Goal: Task Accomplishment & Management: Use online tool/utility

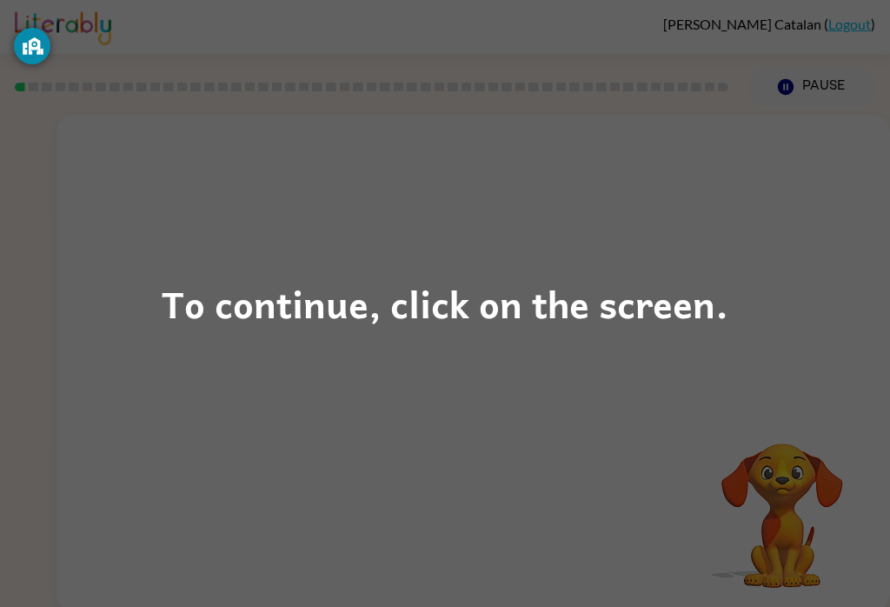
click at [683, 341] on div "To continue, click on the screen." at bounding box center [445, 303] width 890 height 607
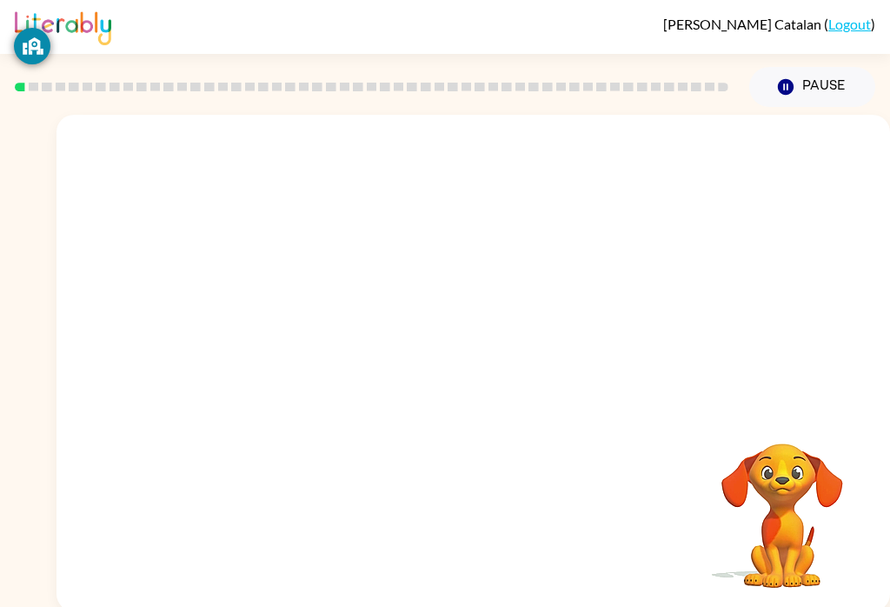
click at [621, 314] on div at bounding box center [472, 261] width 833 height 292
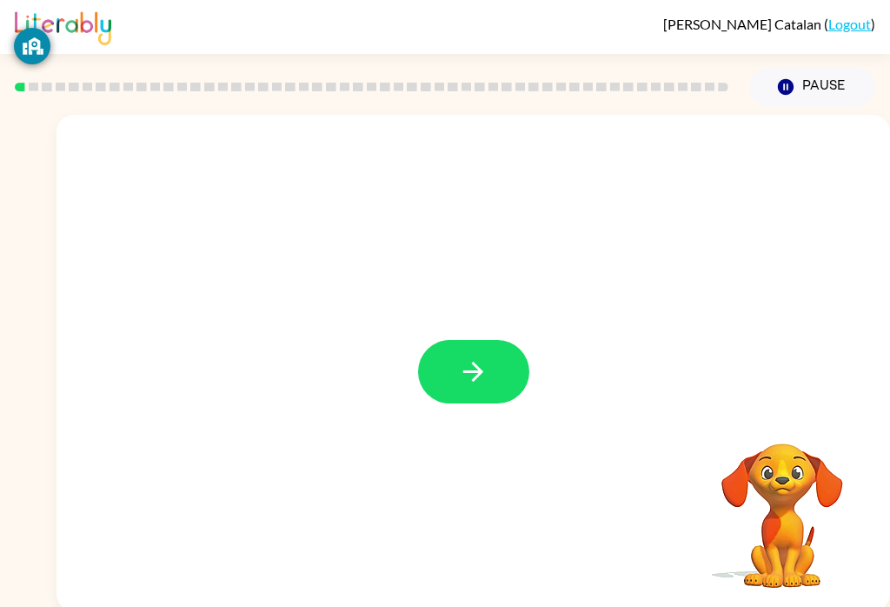
click at [468, 371] on icon "button" at bounding box center [473, 371] width 30 height 30
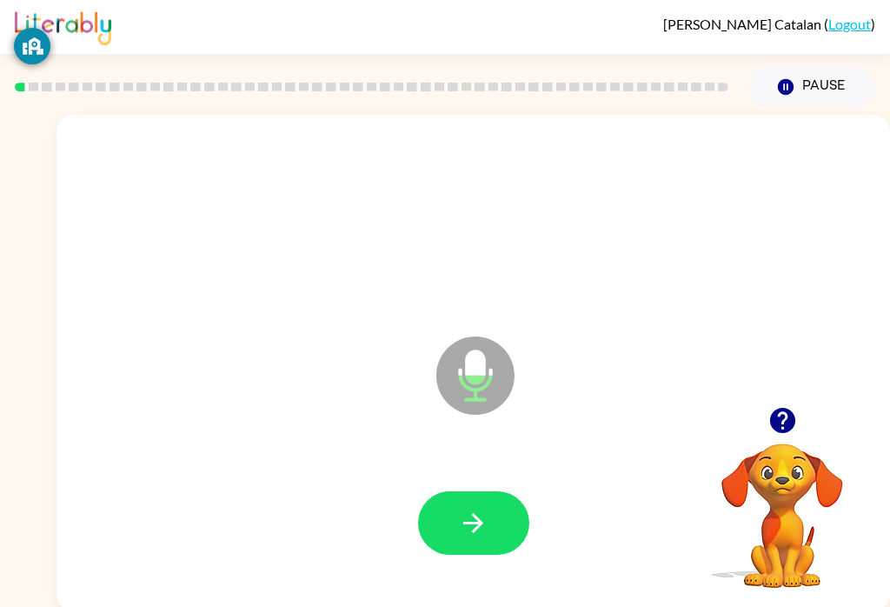
click at [487, 546] on button "button" at bounding box center [473, 522] width 111 height 63
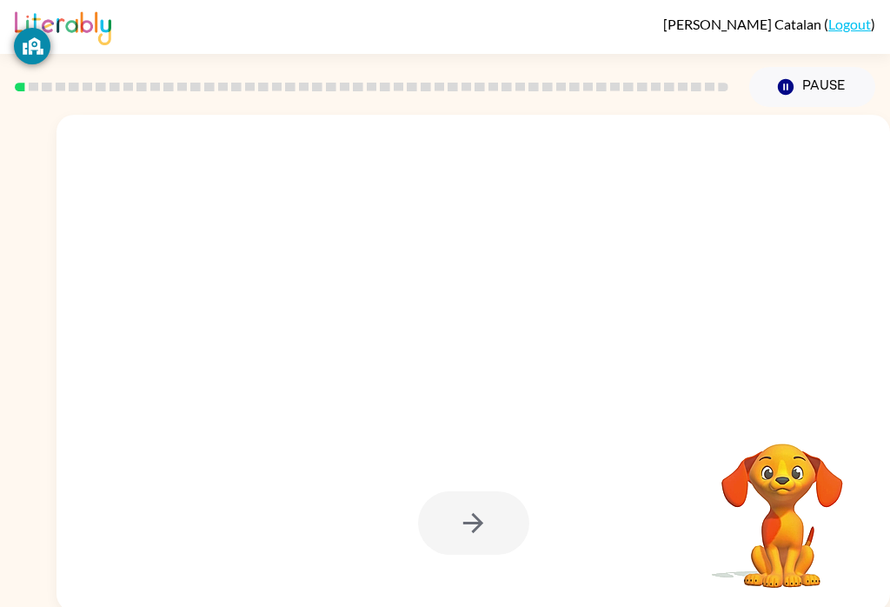
click at [496, 530] on div at bounding box center [473, 522] width 111 height 63
click at [495, 529] on div at bounding box center [473, 522] width 111 height 63
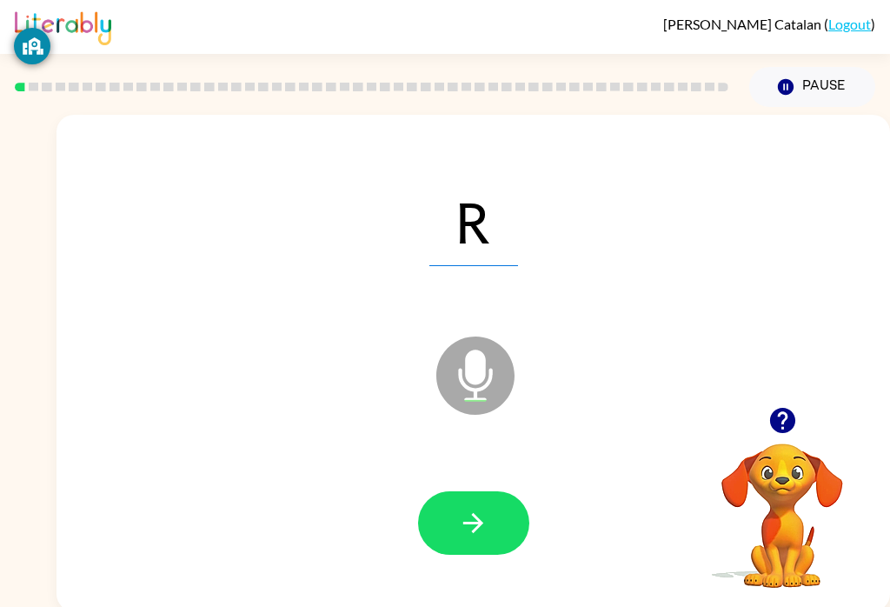
scroll to position [1, 0]
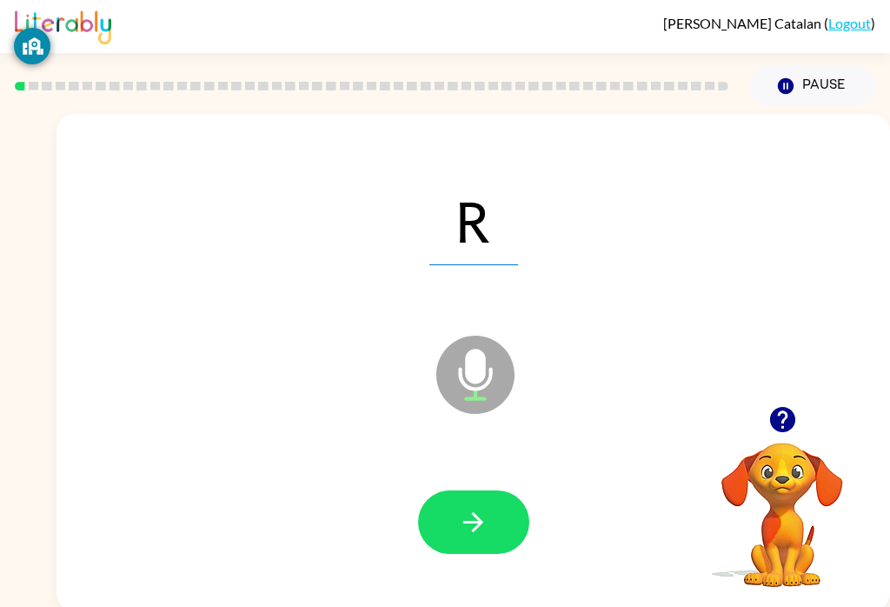
click at [485, 533] on icon "button" at bounding box center [473, 522] width 30 height 30
click at [483, 510] on icon "button" at bounding box center [473, 522] width 30 height 30
click at [491, 552] on button "button" at bounding box center [473, 521] width 111 height 63
click at [483, 526] on icon "button" at bounding box center [473, 522] width 30 height 30
click at [491, 541] on button "button" at bounding box center [473, 521] width 111 height 63
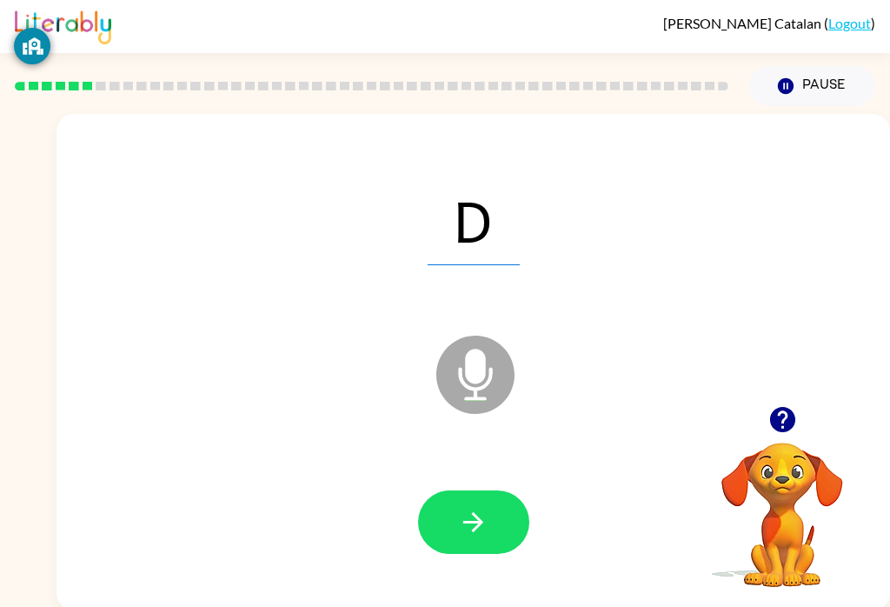
click at [487, 553] on button "button" at bounding box center [473, 521] width 111 height 63
click at [506, 523] on button "button" at bounding box center [473, 521] width 111 height 63
click at [491, 541] on button "button" at bounding box center [473, 521] width 111 height 63
click at [505, 516] on button "button" at bounding box center [473, 521] width 111 height 63
click at [514, 538] on button "button" at bounding box center [473, 521] width 111 height 63
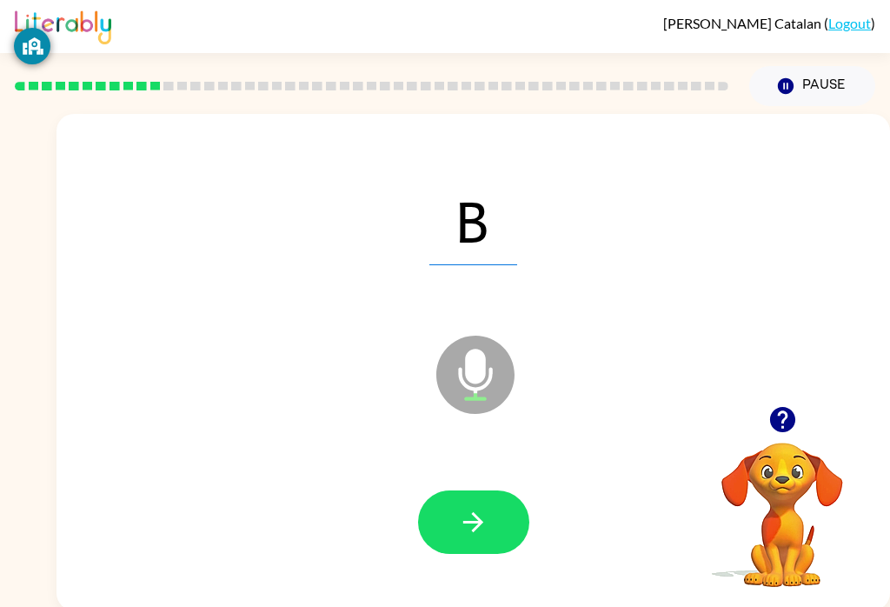
click at [460, 568] on div at bounding box center [473, 522] width 799 height 143
click at [506, 525] on button "button" at bounding box center [473, 521] width 111 height 63
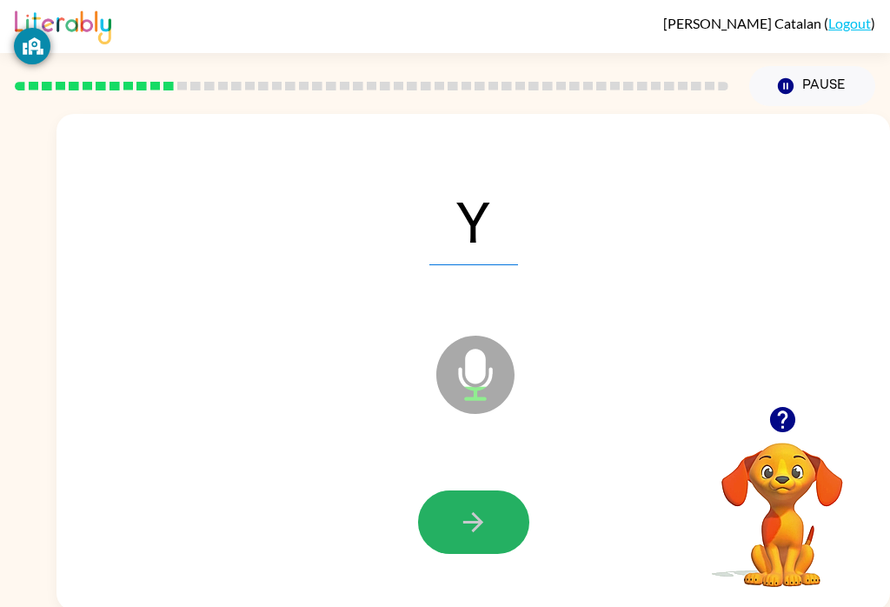
click at [489, 541] on button "button" at bounding box center [473, 521] width 111 height 63
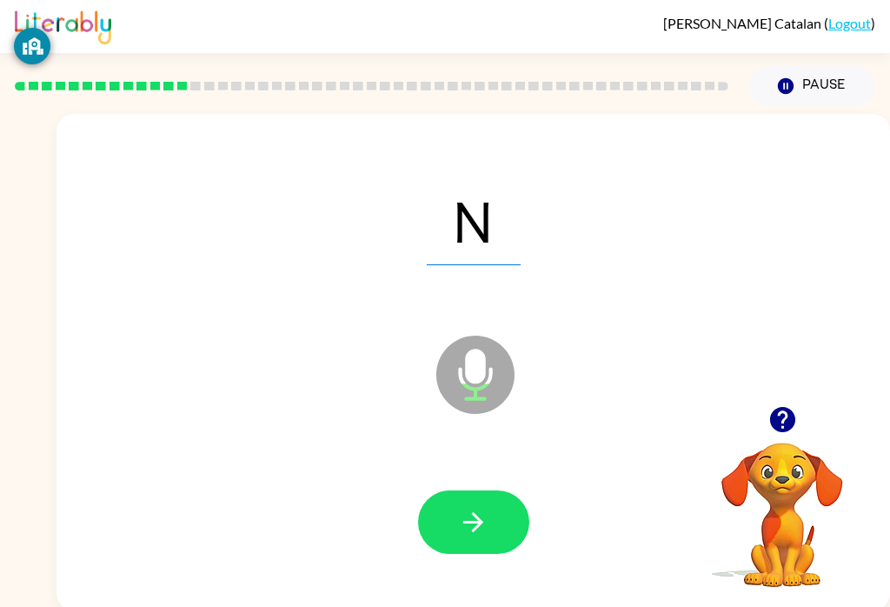
click at [500, 517] on button "button" at bounding box center [473, 521] width 111 height 63
click at [501, 527] on button "button" at bounding box center [473, 521] width 111 height 63
click at [501, 533] on button "button" at bounding box center [473, 521] width 111 height 63
click at [505, 547] on button "button" at bounding box center [473, 521] width 111 height 63
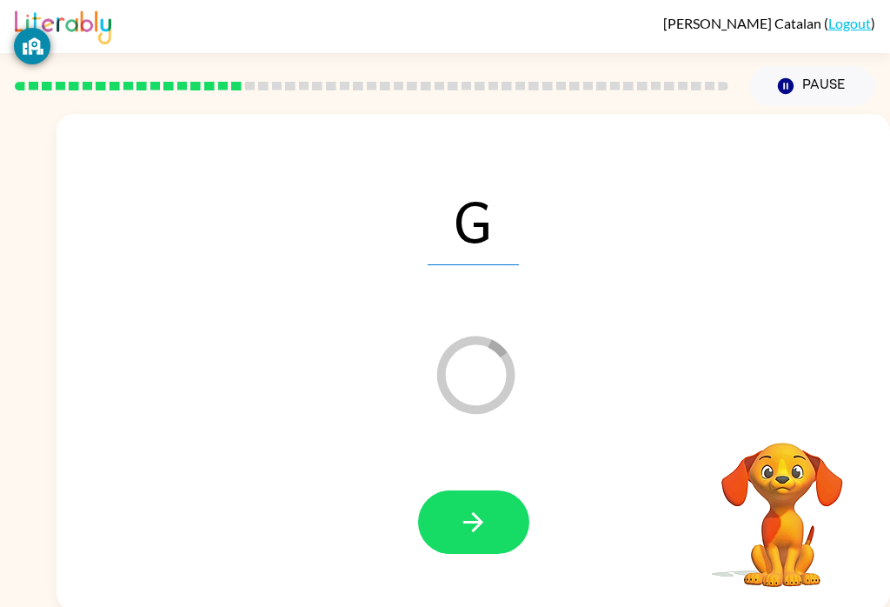
click at [527, 514] on button "button" at bounding box center [473, 521] width 111 height 63
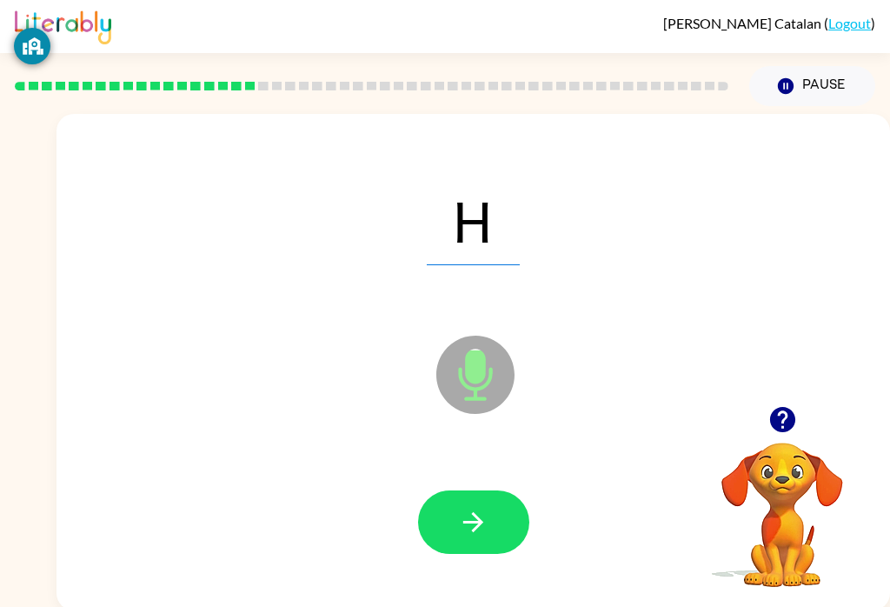
click at [516, 506] on button "button" at bounding box center [473, 521] width 111 height 63
click at [501, 525] on button "button" at bounding box center [473, 521] width 111 height 63
click at [455, 531] on button "button" at bounding box center [473, 521] width 111 height 63
click at [498, 534] on button "button" at bounding box center [473, 521] width 111 height 63
click at [503, 504] on button "button" at bounding box center [473, 521] width 111 height 63
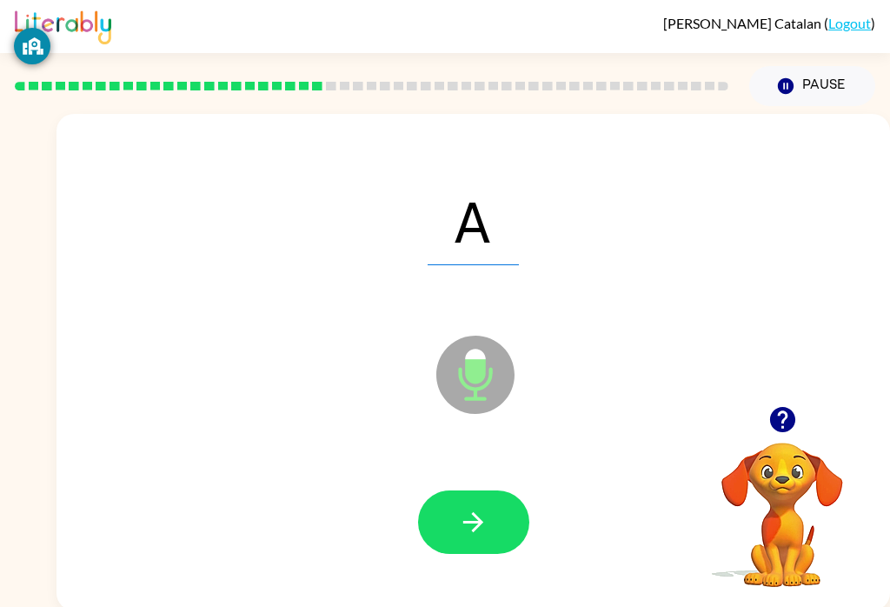
click at [498, 544] on button "button" at bounding box center [473, 521] width 111 height 63
click at [498, 528] on button "button" at bounding box center [473, 521] width 111 height 63
click at [491, 543] on button "button" at bounding box center [473, 521] width 111 height 63
click at [468, 553] on button "button" at bounding box center [473, 521] width 111 height 63
click at [507, 550] on button "button" at bounding box center [473, 521] width 111 height 63
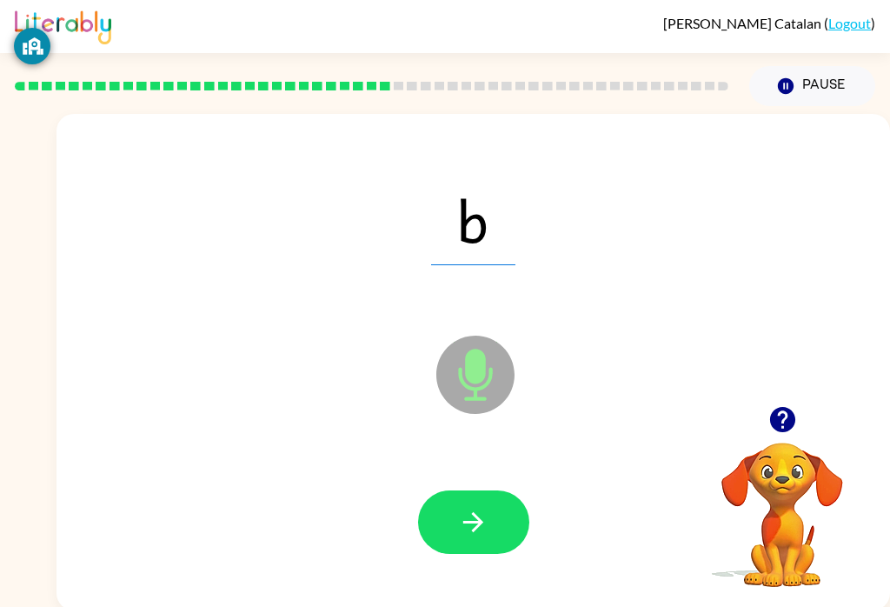
click at [494, 547] on button "button" at bounding box center [473, 521] width 111 height 63
click at [497, 543] on button "button" at bounding box center [473, 521] width 111 height 63
click at [483, 531] on icon "button" at bounding box center [473, 522] width 30 height 30
click at [498, 530] on button "button" at bounding box center [473, 521] width 111 height 63
click at [507, 500] on button "button" at bounding box center [473, 521] width 111 height 63
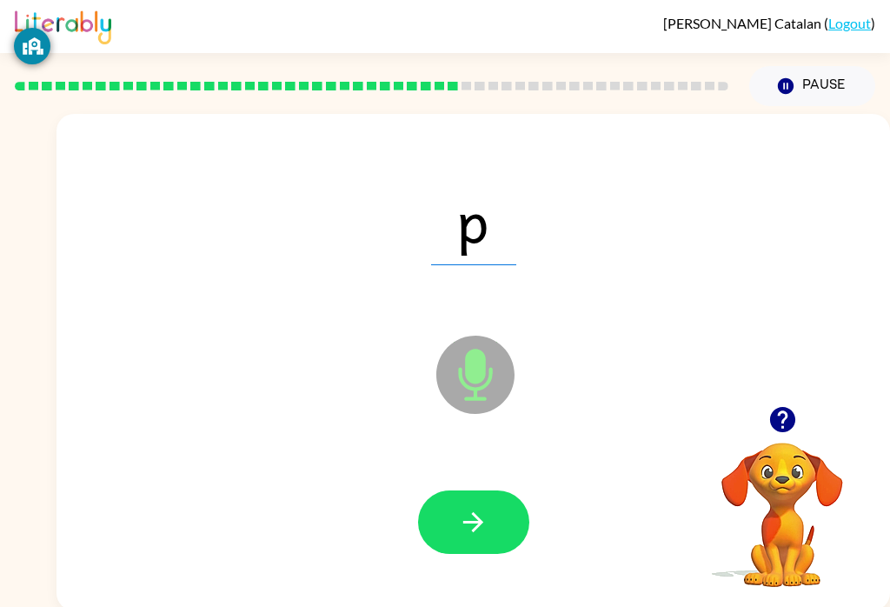
click at [489, 518] on button "button" at bounding box center [473, 521] width 111 height 63
click at [498, 529] on button "button" at bounding box center [473, 521] width 111 height 63
click at [521, 501] on button "button" at bounding box center [473, 521] width 111 height 63
click at [500, 492] on button "button" at bounding box center [473, 521] width 111 height 63
click at [497, 532] on button "button" at bounding box center [473, 521] width 111 height 63
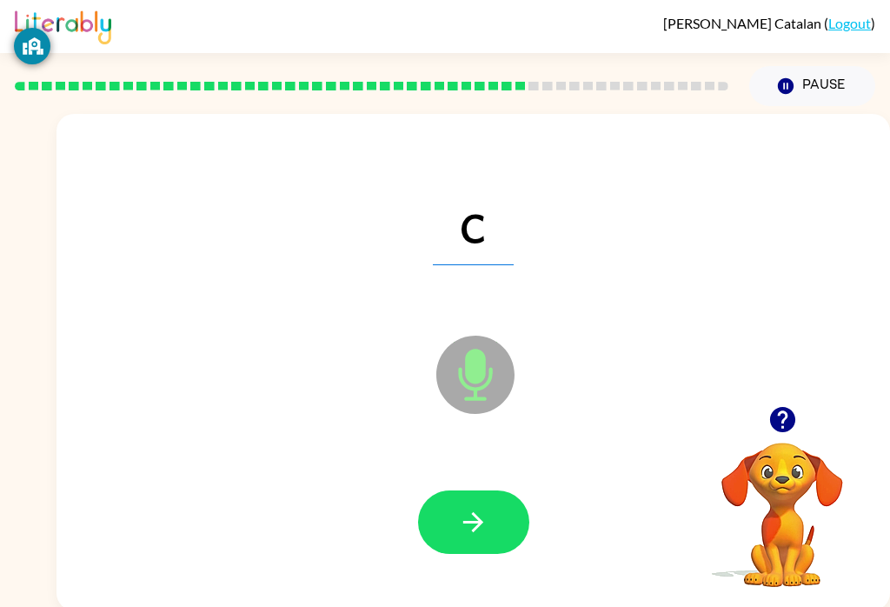
click at [495, 550] on button "button" at bounding box center [473, 521] width 111 height 63
click at [486, 537] on icon "button" at bounding box center [473, 522] width 30 height 30
click at [500, 515] on button "button" at bounding box center [473, 521] width 111 height 63
click at [513, 507] on button "button" at bounding box center [473, 521] width 111 height 63
click at [519, 519] on button "button" at bounding box center [473, 521] width 111 height 63
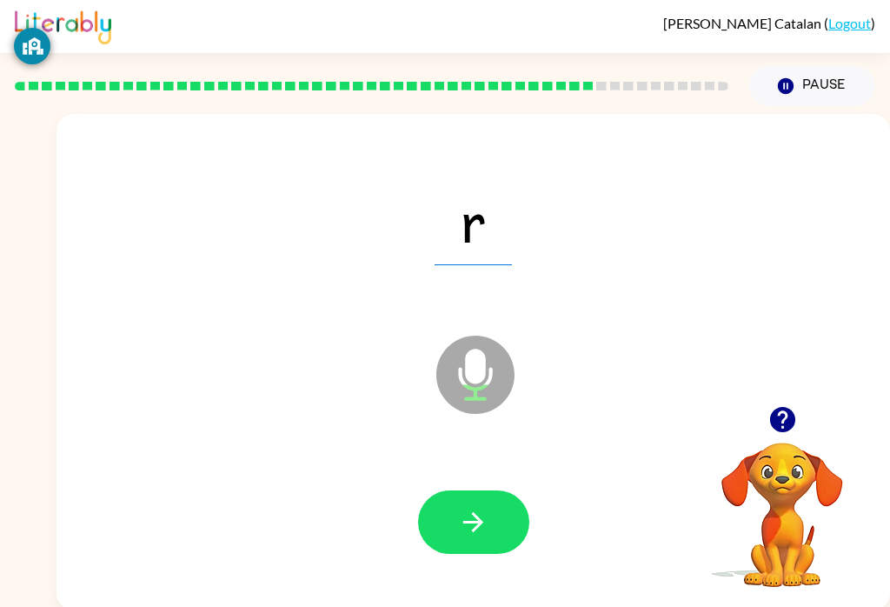
click at [507, 568] on div at bounding box center [473, 522] width 799 height 143
click at [487, 530] on icon "button" at bounding box center [473, 522] width 30 height 30
click at [478, 539] on button "button" at bounding box center [473, 521] width 111 height 63
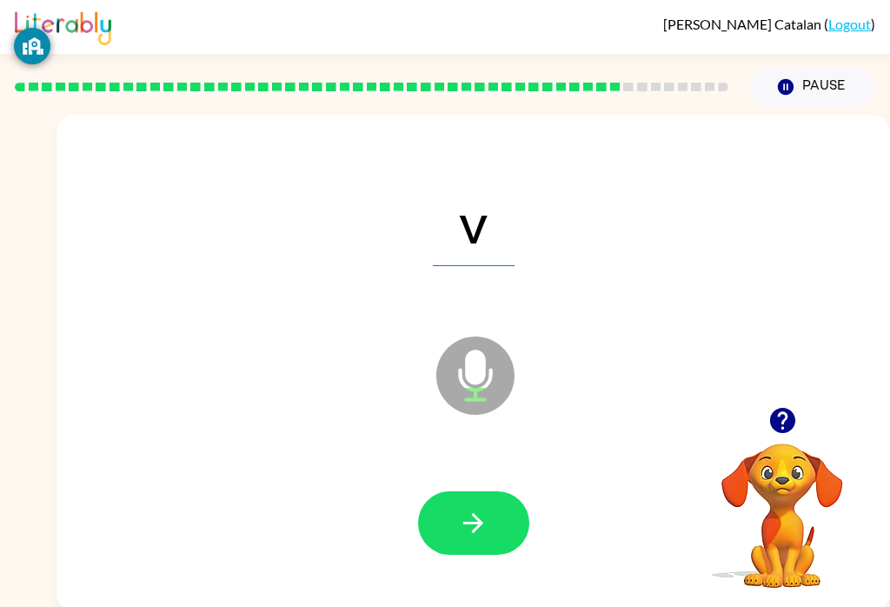
click at [480, 514] on icon "button" at bounding box center [473, 522] width 30 height 30
click at [479, 513] on icon "button" at bounding box center [473, 522] width 30 height 30
click at [496, 539] on button "button" at bounding box center [473, 522] width 111 height 63
click at [508, 532] on button "button" at bounding box center [473, 522] width 111 height 63
click at [507, 540] on button "button" at bounding box center [473, 522] width 111 height 63
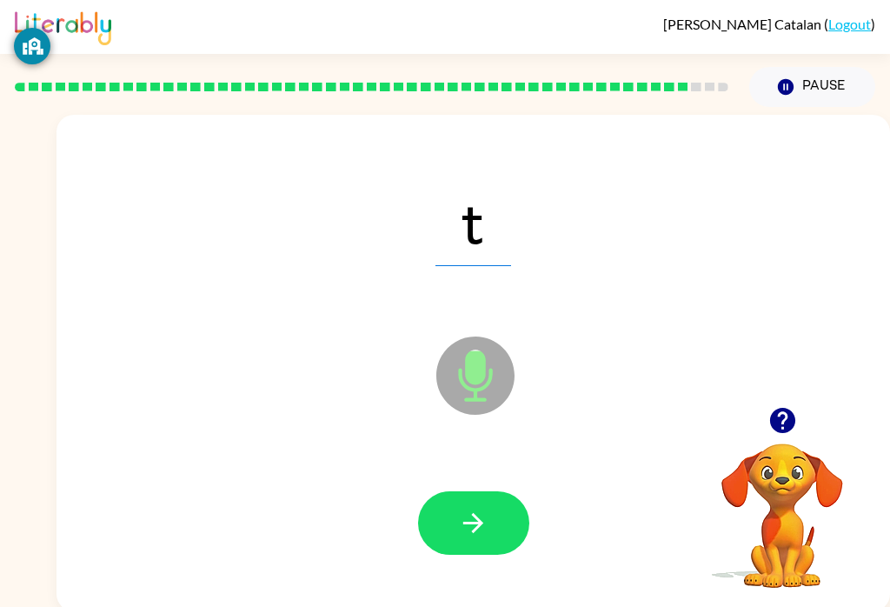
click at [470, 507] on button "button" at bounding box center [473, 522] width 111 height 63
click at [500, 538] on button "button" at bounding box center [473, 522] width 111 height 63
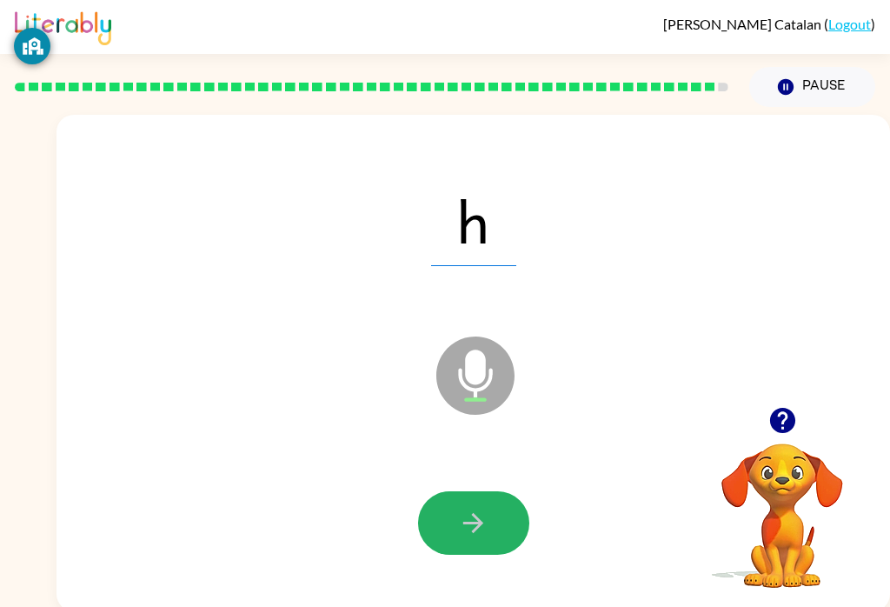
click at [490, 536] on button "button" at bounding box center [473, 522] width 111 height 63
